Goal: Task Accomplishment & Management: Use online tool/utility

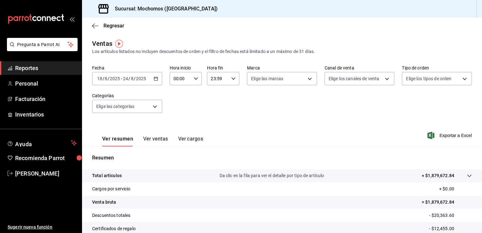
click at [152, 76] on div "[DATE] [DATE] - [DATE] [DATE]" at bounding box center [127, 78] width 70 height 13
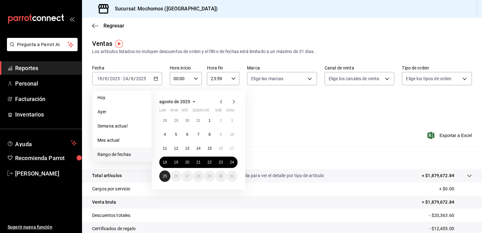
click at [164, 174] on abbr "25" at bounding box center [165, 176] width 4 height 4
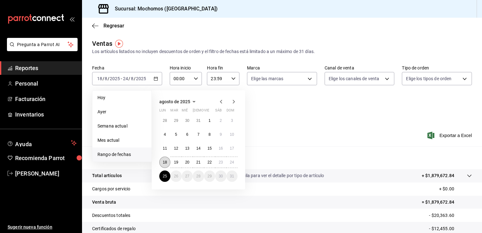
click at [165, 165] on button "18" at bounding box center [164, 162] width 11 height 11
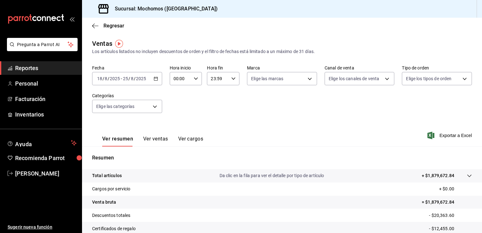
click at [155, 78] on \(Stroke\) "button" at bounding box center [155, 78] width 3 height 0
click at [196, 77] on icon "button" at bounding box center [196, 78] width 4 height 4
click at [179, 116] on button "05" at bounding box center [177, 119] width 14 height 13
type input "05:00"
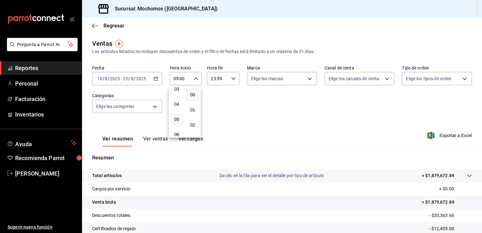
click at [228, 81] on div at bounding box center [241, 116] width 482 height 233
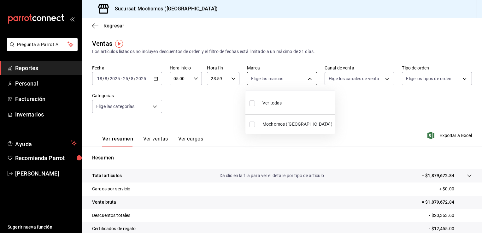
click at [263, 77] on body "Pregunta a Parrot AI Reportes Personal Facturación Inventarios Ayuda Recomienda…" at bounding box center [241, 116] width 482 height 233
click at [265, 97] on div "Ver todas" at bounding box center [265, 103] width 32 height 14
type input "562d5b5b-21a2-4ace-a941-66278f4a6c49"
checkbox input "true"
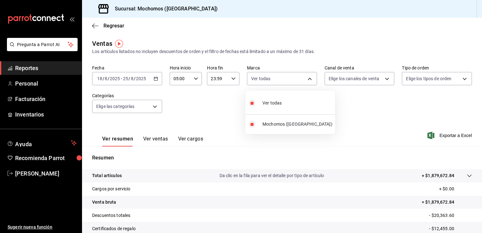
click at [379, 76] on div at bounding box center [241, 116] width 482 height 233
click at [379, 76] on div "Ver todas Mochomos ([GEOGRAPHIC_DATA])" at bounding box center [241, 116] width 482 height 233
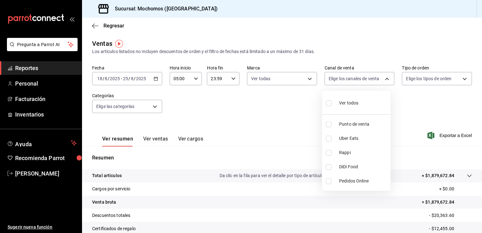
click at [379, 76] on body "Pregunta a Parrot AI Reportes Personal Facturación Inventarios Ayuda Recomienda…" at bounding box center [241, 116] width 482 height 233
click at [346, 104] on span "Ver todos" at bounding box center [348, 103] width 19 height 7
type input "PARROT,UBER_EATS,RAPPI,DIDI_FOOD,ONLINE"
checkbox input "true"
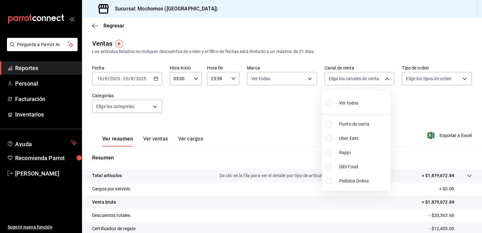
checkbox input "true"
click at [463, 76] on div at bounding box center [241, 116] width 482 height 233
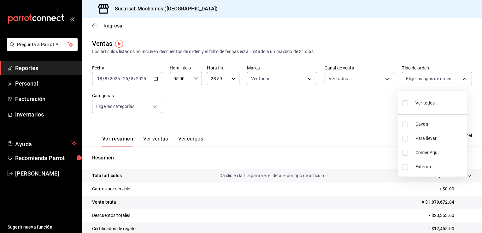
click at [463, 76] on body "Pregunta a Parrot AI Reportes Personal Facturación Inventarios Ayuda Recomienda…" at bounding box center [241, 116] width 482 height 233
click at [423, 103] on span "Ver todos" at bounding box center [425, 103] width 19 height 7
type input "3511826e-d0de-4296-8152-2ac5d1de6c07,baed2e38-a444-4c8b-baeb-c256ad15bf0c,e2b47…"
checkbox input "true"
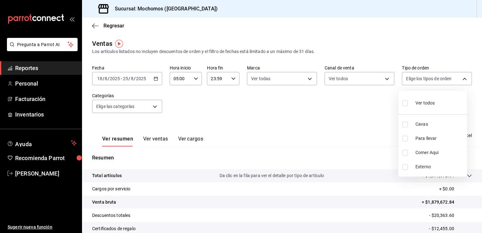
checkbox input "true"
click at [155, 102] on div at bounding box center [241, 116] width 482 height 233
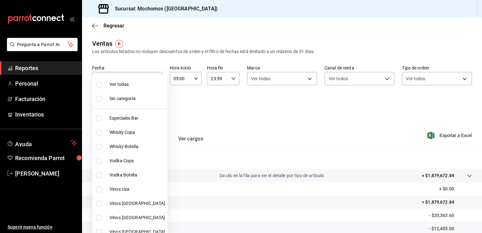
click at [158, 103] on body "Pregunta a Parrot AI Reportes Personal Facturación Inventarios Ayuda Recomienda…" at bounding box center [241, 116] width 482 height 233
click at [109, 77] on li "Ver todas" at bounding box center [129, 84] width 75 height 14
type input "2d195258-a112-483e-9c41-0e6351594330,d48f3e9a-3ab1-4b8f-8ab3-d3938f1810f2,a94d4…"
checkbox input "true"
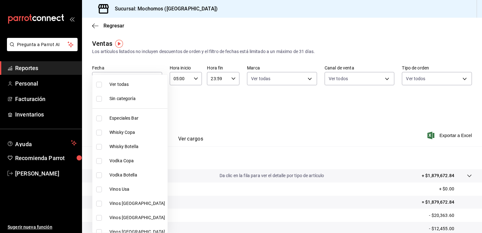
checkbox input "true"
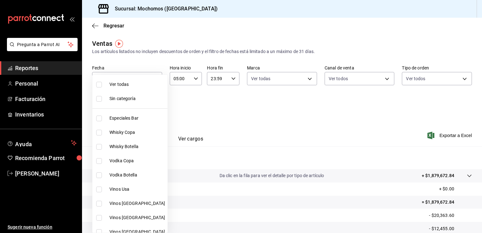
checkbox input "true"
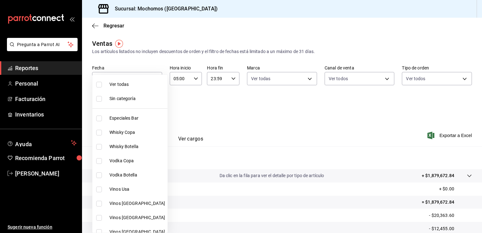
checkbox input "true"
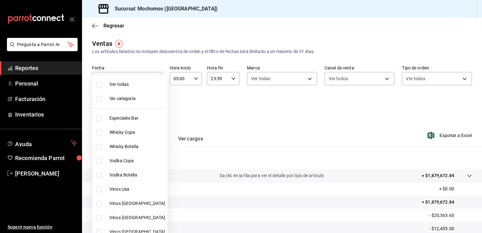
checkbox input "true"
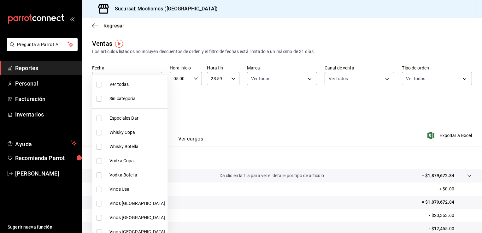
checkbox input "true"
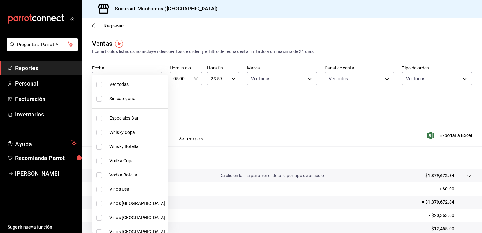
checkbox input "true"
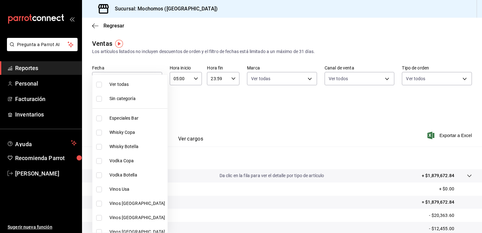
checkbox input "true"
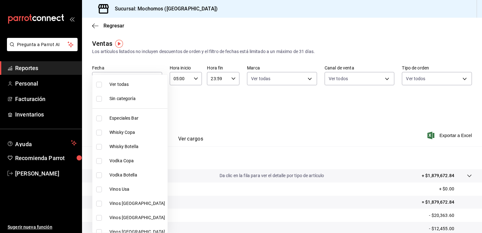
checkbox input "true"
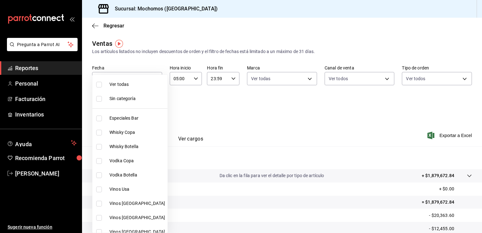
checkbox input "true"
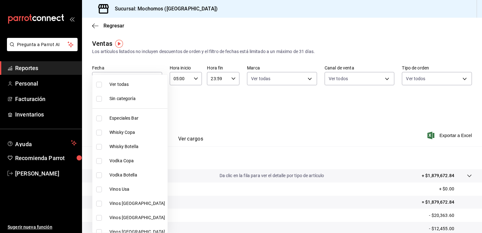
checkbox input "true"
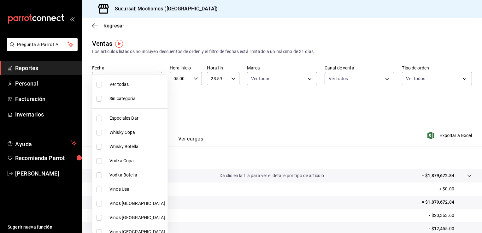
checkbox input "true"
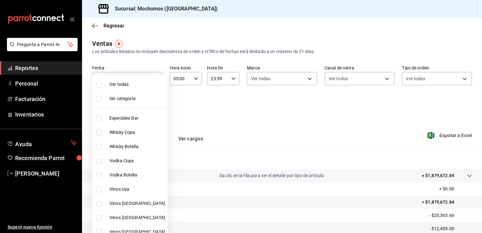
checkbox input "true"
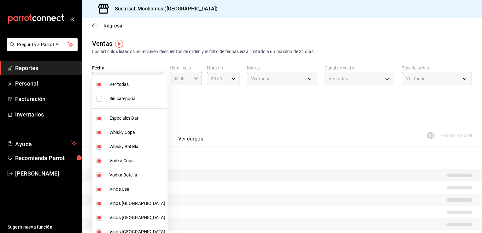
click at [190, 120] on div at bounding box center [241, 116] width 482 height 233
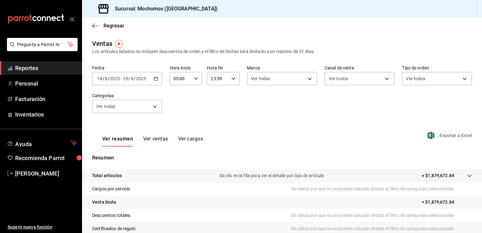
click at [438, 137] on span "Exportar a Excel" at bounding box center [450, 136] width 43 height 8
